Goal: Obtain resource: Download file/media

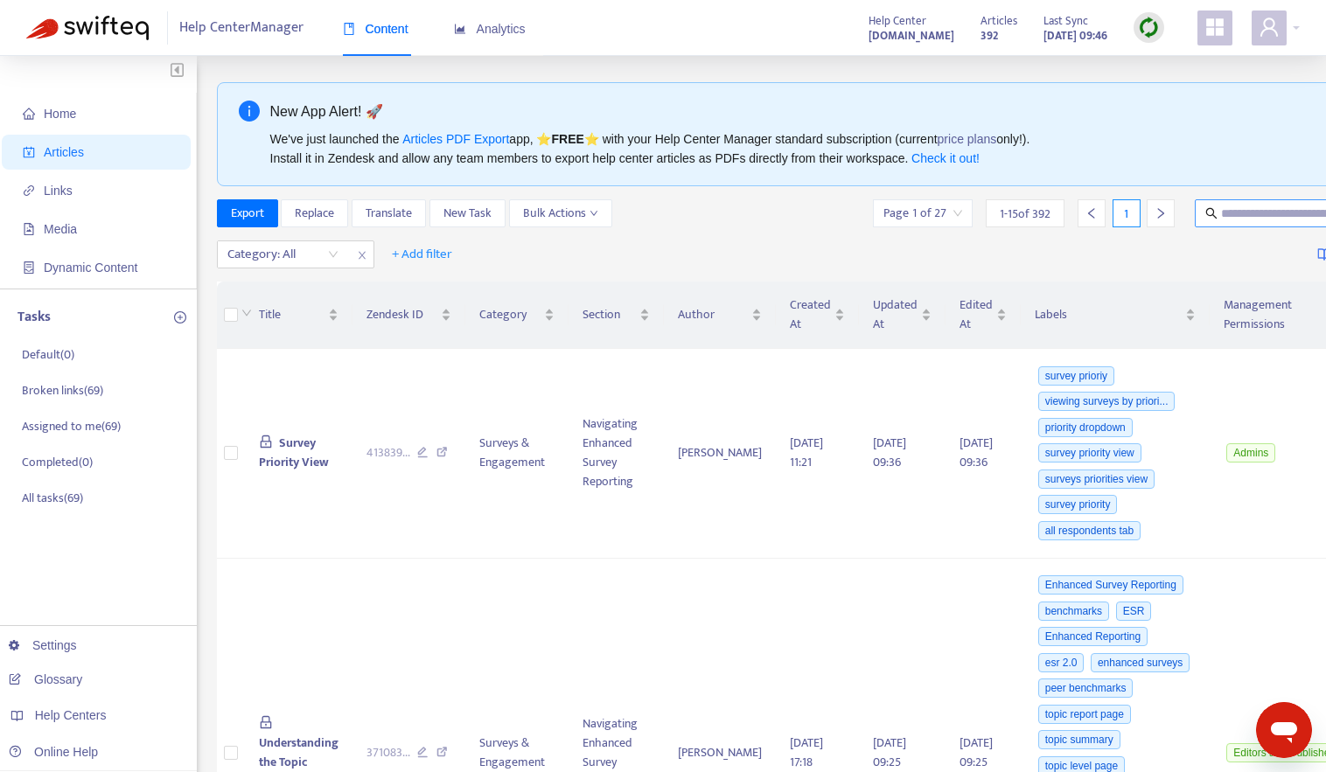
click at [1250, 216] on input "text" at bounding box center [1305, 213] width 168 height 19
type input "*****"
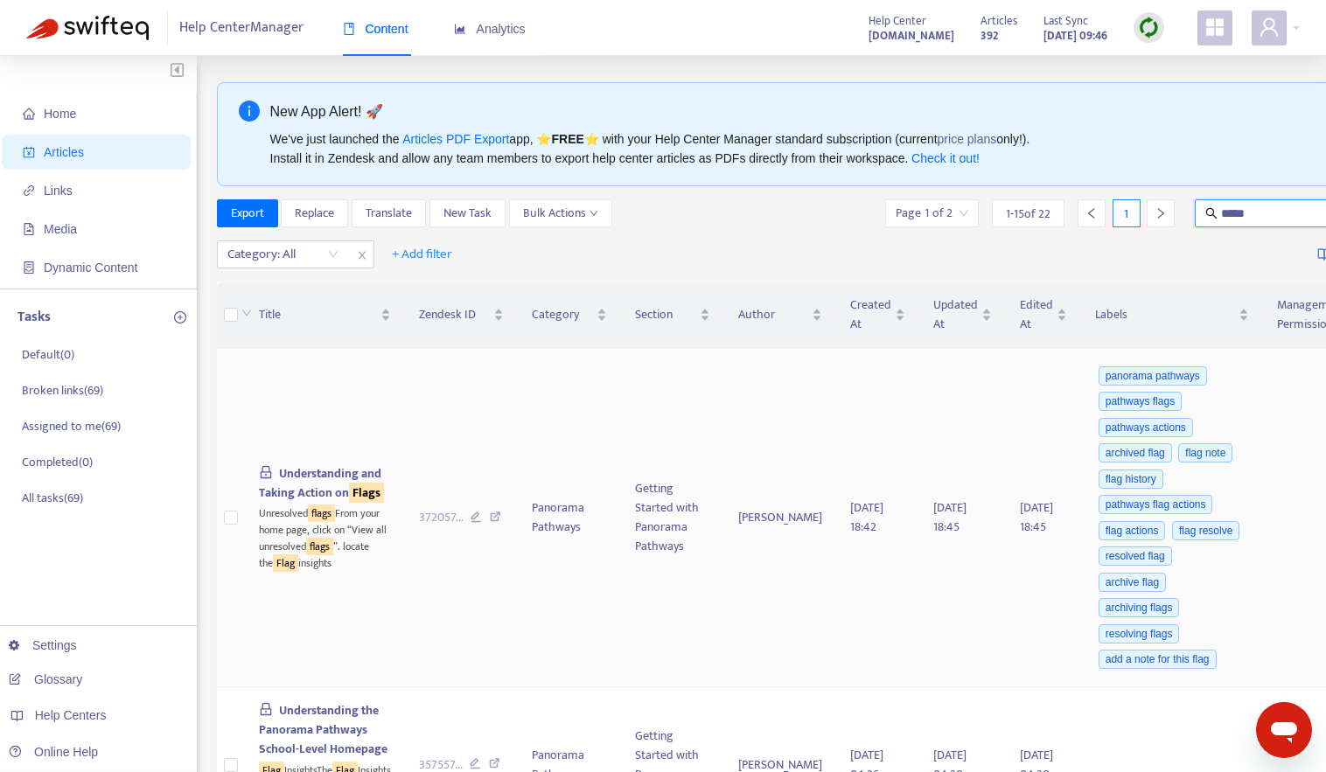
click at [309, 463] on span "Understanding and Taking Action on Flags" at bounding box center [321, 482] width 125 height 39
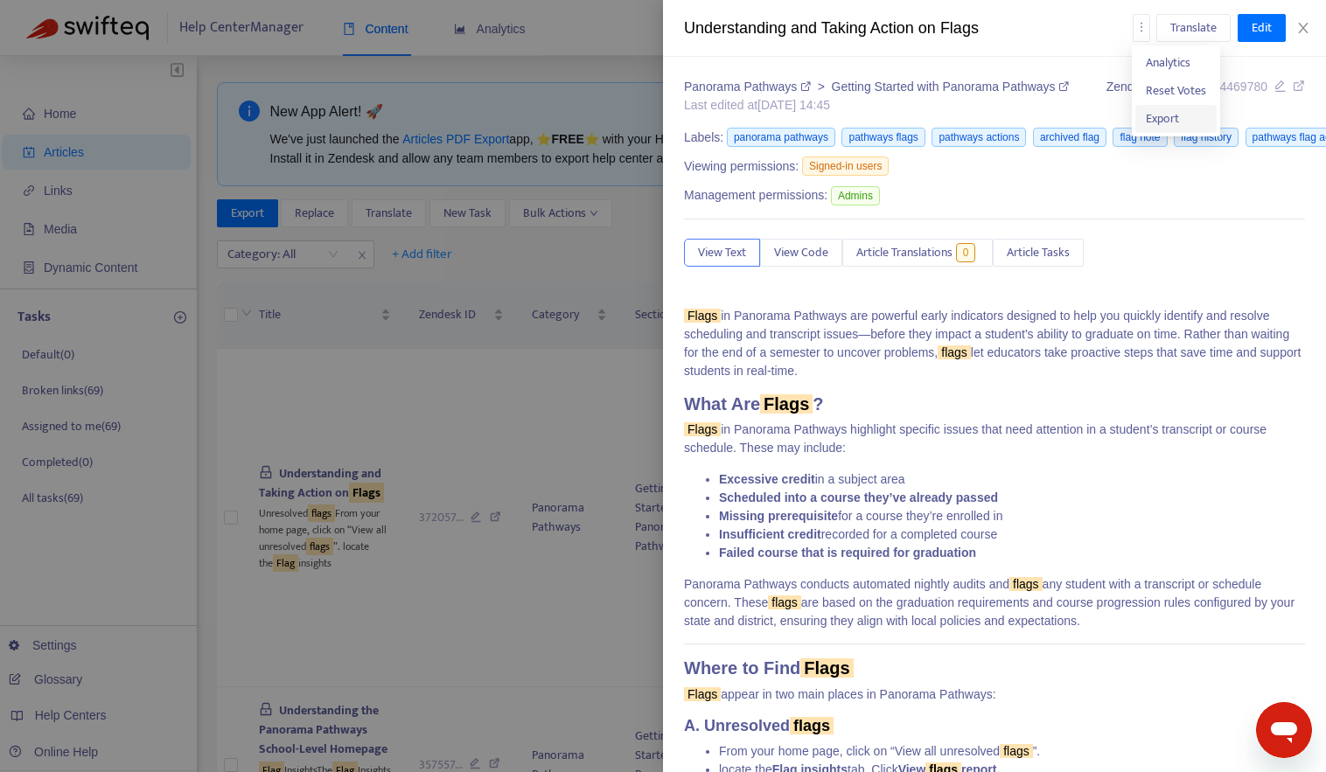
click at [1186, 122] on span "Export" at bounding box center [1175, 118] width 60 height 19
click at [1138, 24] on icon "more" at bounding box center [1141, 27] width 12 height 12
click at [1160, 122] on span "Export" at bounding box center [1161, 118] width 33 height 20
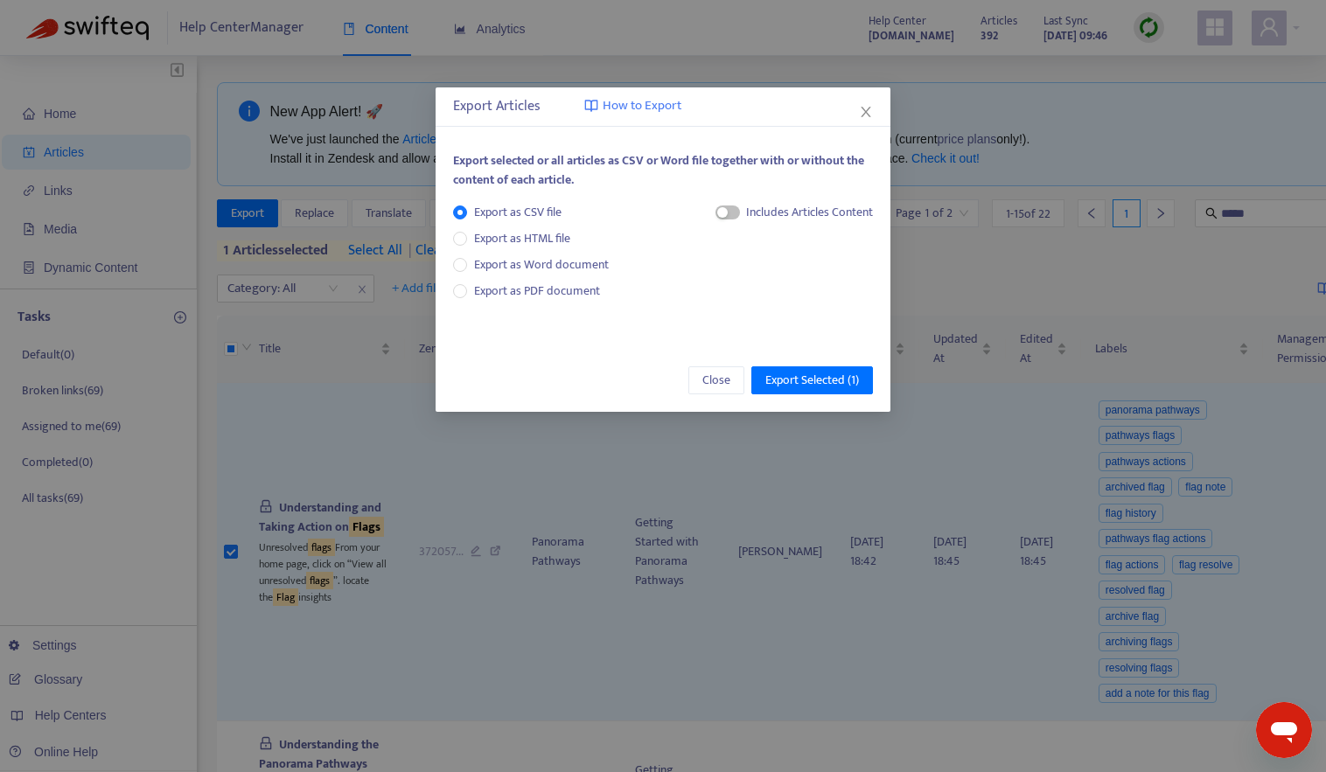
click at [573, 275] on div "Export as CSV file Export as HTML file Export as Word document Export as PDF do…" at bounding box center [538, 252] width 170 height 98
click at [572, 290] on span "Export as PDF document" at bounding box center [537, 291] width 126 height 20
click at [819, 379] on span "Export Selected ( 1 )" at bounding box center [812, 380] width 94 height 19
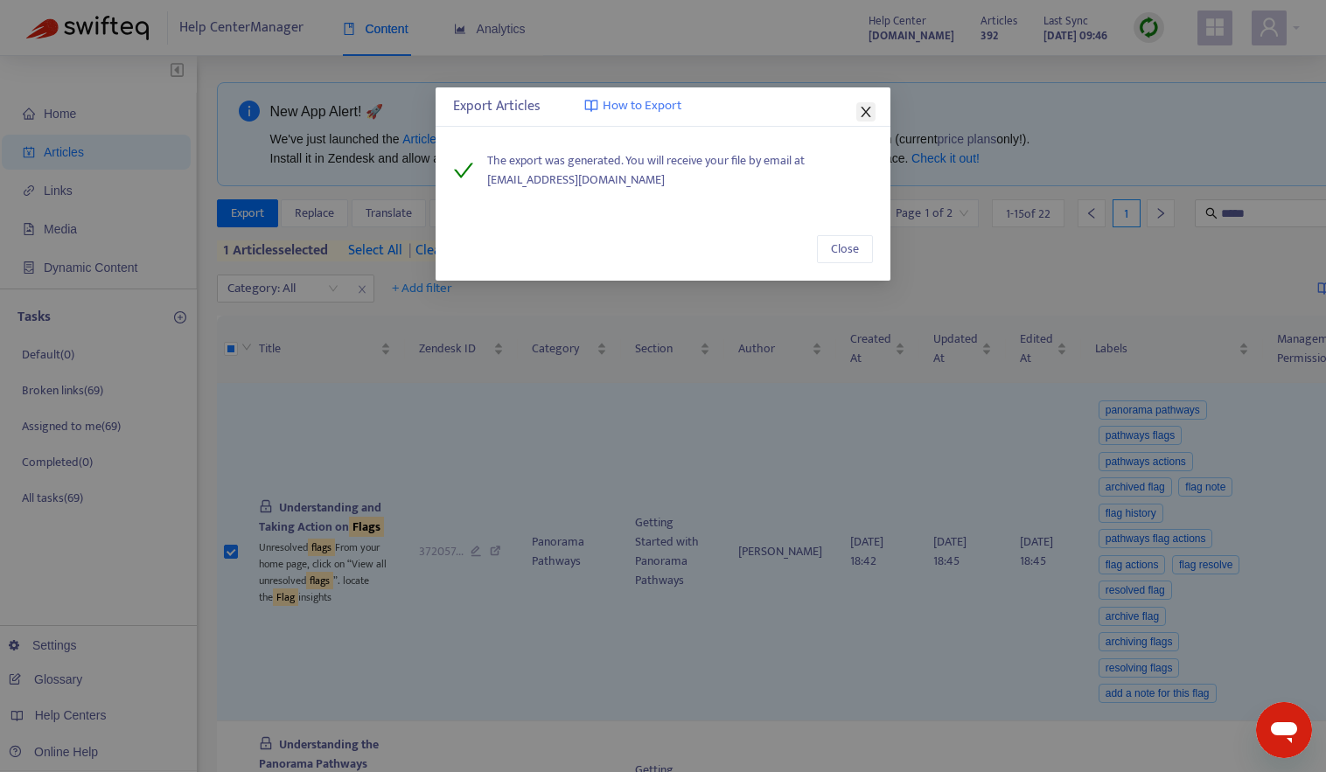
click at [865, 113] on icon "close" at bounding box center [865, 112] width 10 height 10
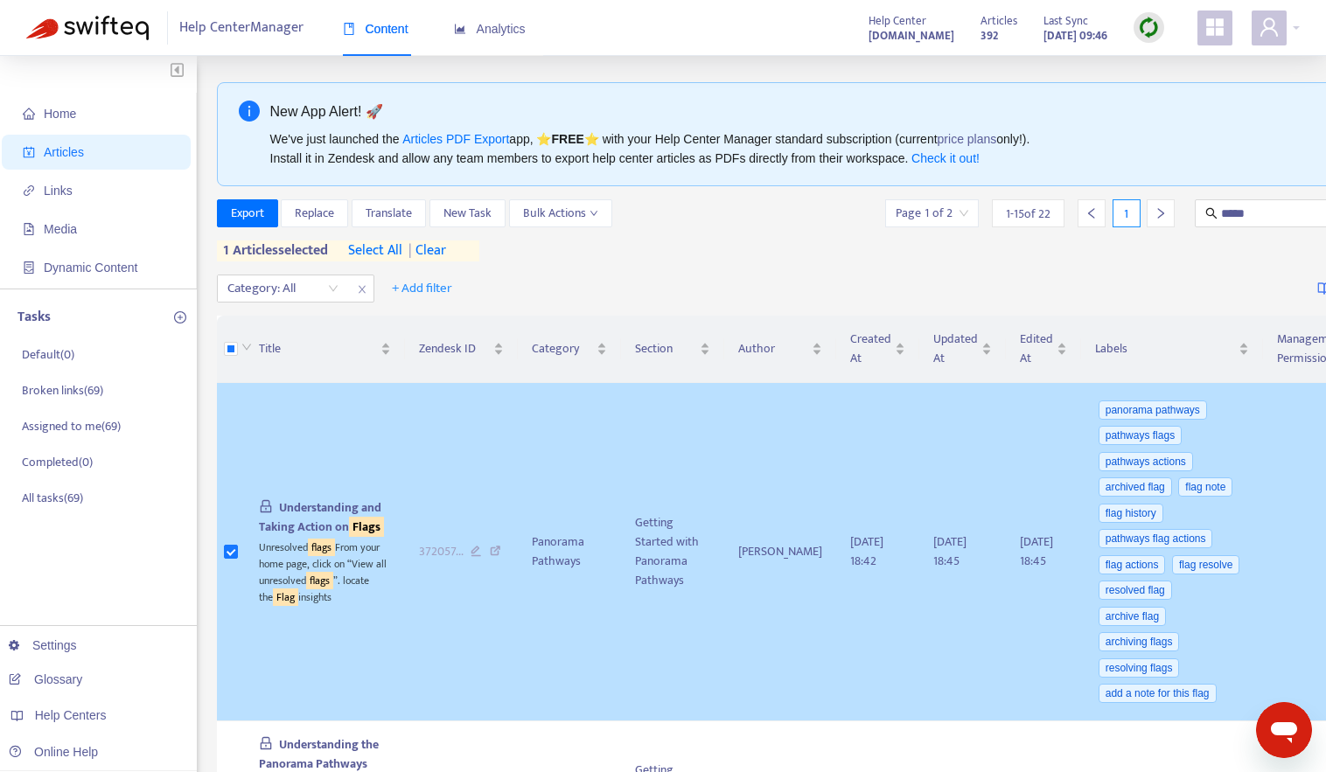
click at [405, 480] on td "372057 ..." at bounding box center [462, 552] width 114 height 338
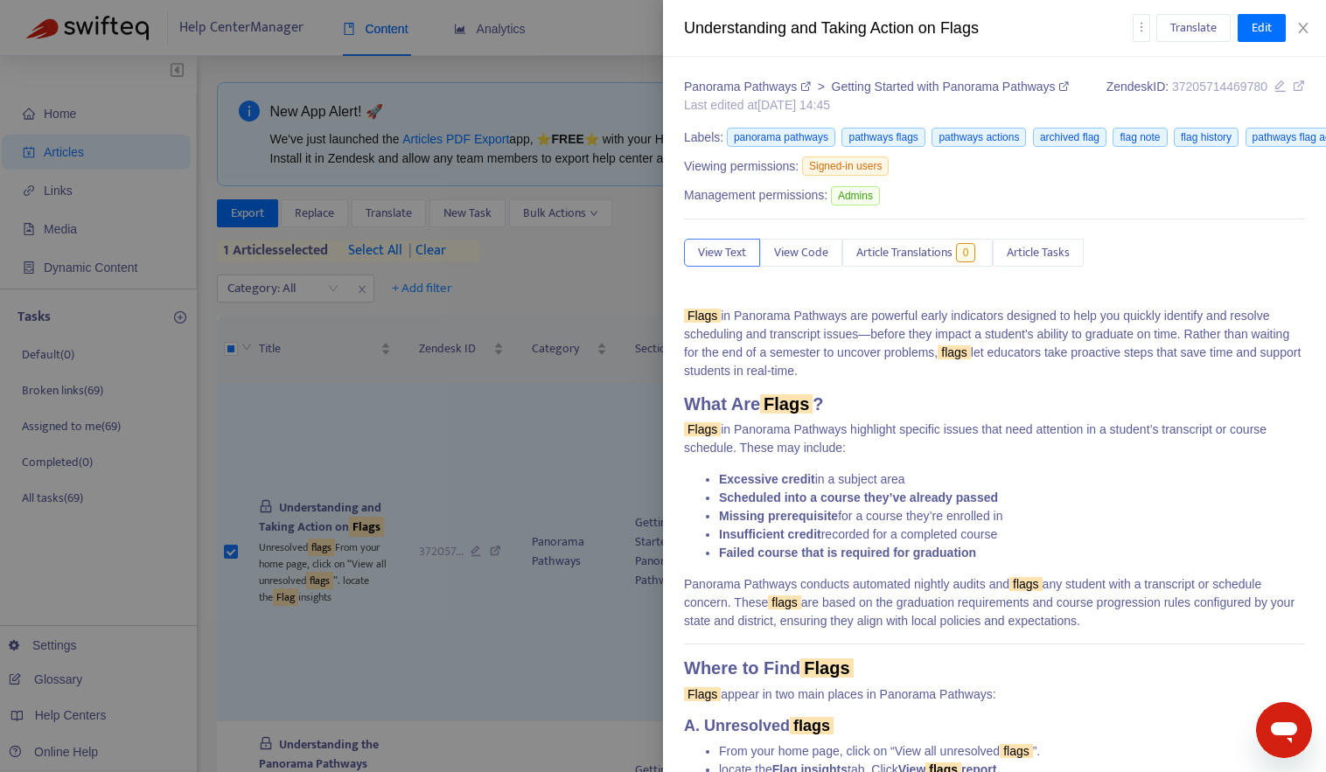
click at [1292, 92] on icon at bounding box center [1298, 86] width 12 height 12
